Goal: Transaction & Acquisition: Purchase product/service

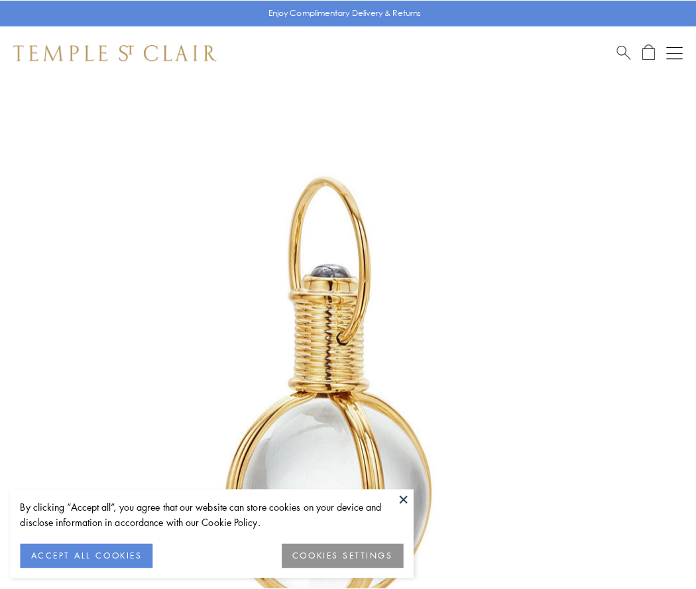
scroll to position [346, 0]
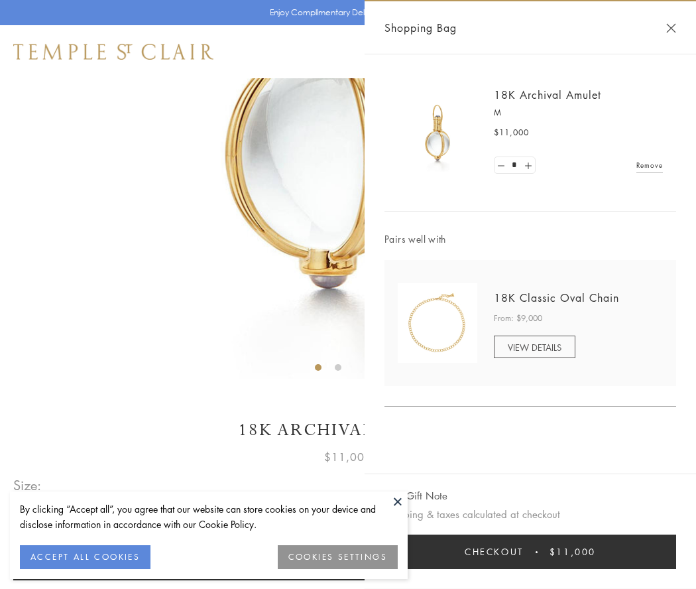
click at [531, 552] on button "Checkout $11,000" at bounding box center [531, 552] width 292 height 34
